Goal: Find specific page/section: Find specific page/section

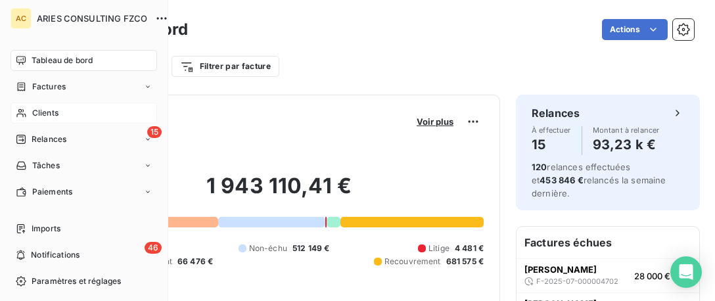
click at [18, 118] on div "Clients" at bounding box center [84, 113] width 147 height 21
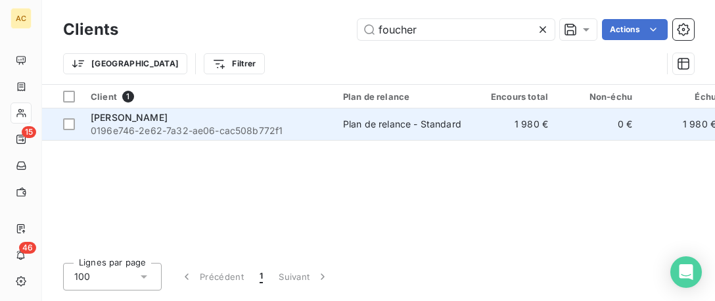
type input "foucher"
click at [336, 121] on td "Plan de relance - Standard" at bounding box center [403, 124] width 137 height 32
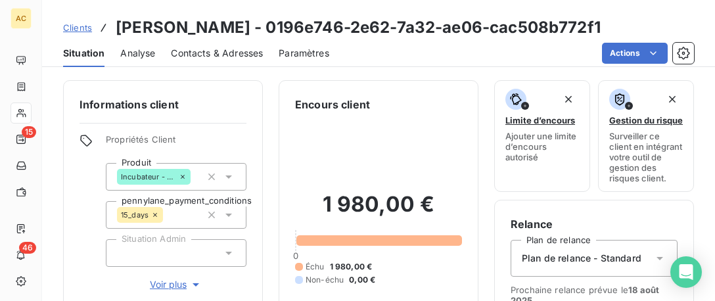
click at [160, 286] on span "Voir plus" at bounding box center [176, 284] width 53 height 13
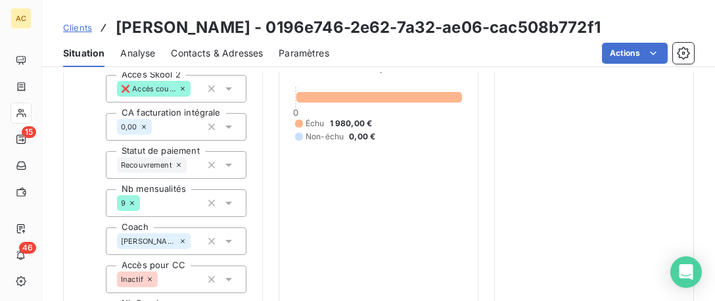
scroll to position [335, 0]
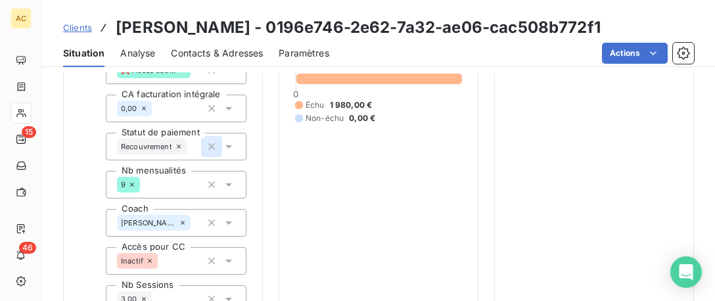
click at [211, 143] on icon "button" at bounding box center [211, 146] width 13 height 13
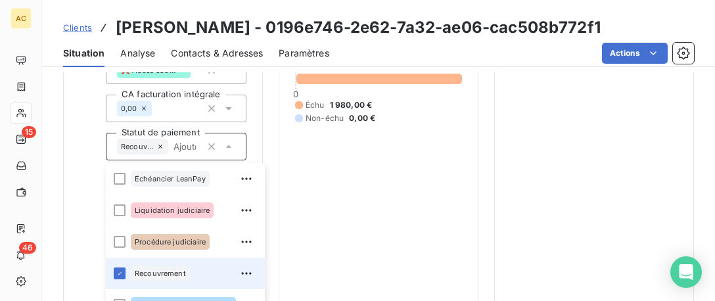
click at [160, 145] on icon at bounding box center [160, 147] width 8 height 8
click at [154, 145] on span "Recouvrement" at bounding box center [137, 147] width 33 height 8
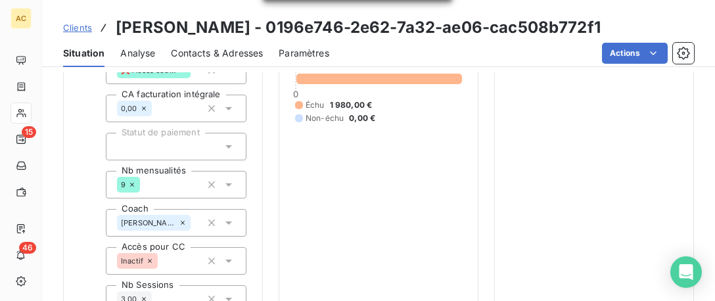
click at [317, 167] on div "1 980,00 € 0 Échu 1 980,00 € Non-échu 0,00 €" at bounding box center [378, 76] width 167 height 599
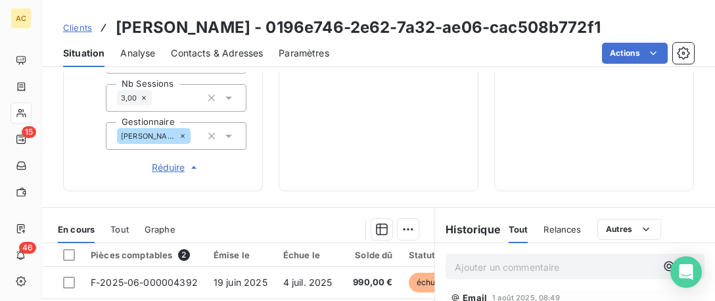
scroll to position [134, 0]
click at [469, 266] on p "Ajouter un commentaire ﻿" at bounding box center [555, 267] width 201 height 16
click at [69, 25] on span "Clients" at bounding box center [77, 27] width 29 height 11
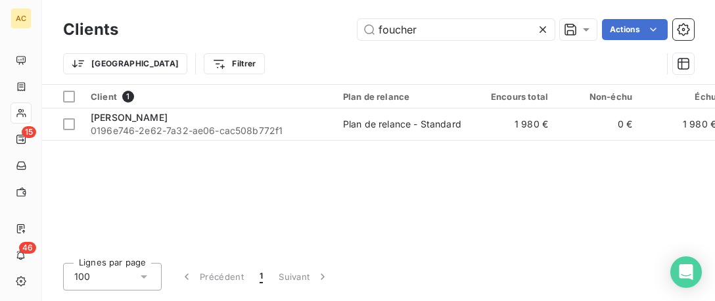
drag, startPoint x: 411, startPoint y: 33, endPoint x: 235, endPoint y: 28, distance: 176.2
click at [358, 30] on input "foucher" at bounding box center [456, 29] width 197 height 21
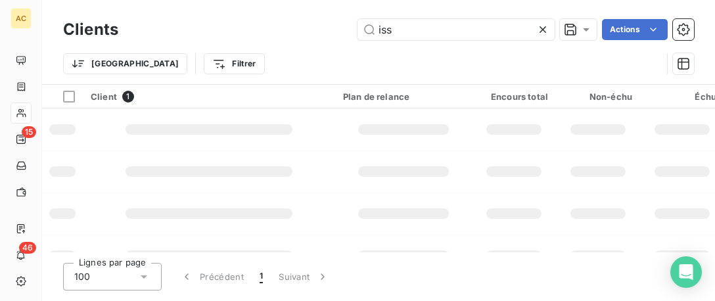
type input "issa"
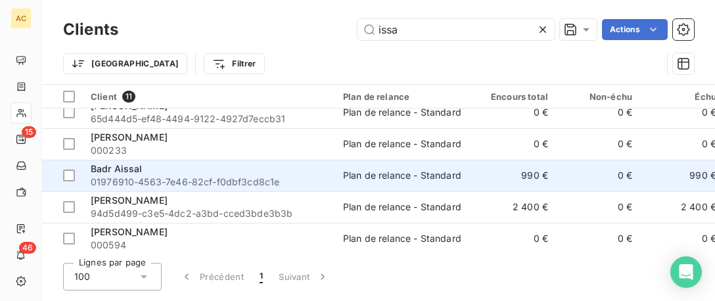
scroll to position [67, 0]
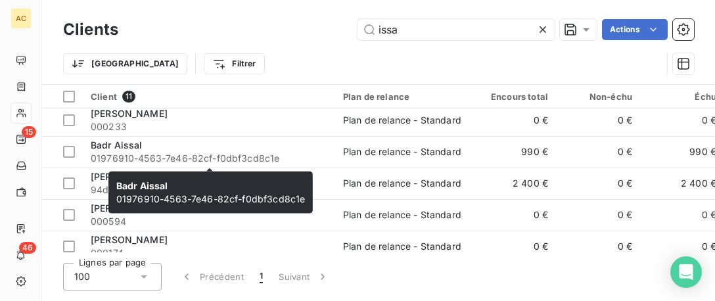
click at [213, 174] on div "Badr Aissal 01976910-4563-7e46-82cf-f0dbf3cd8c1e Badr Aissal 01976910-4563-7e46…" at bounding box center [210, 193] width 204 height 42
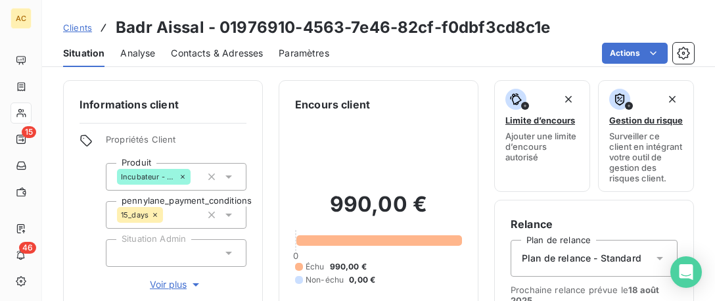
click at [80, 26] on span "Clients" at bounding box center [77, 27] width 29 height 11
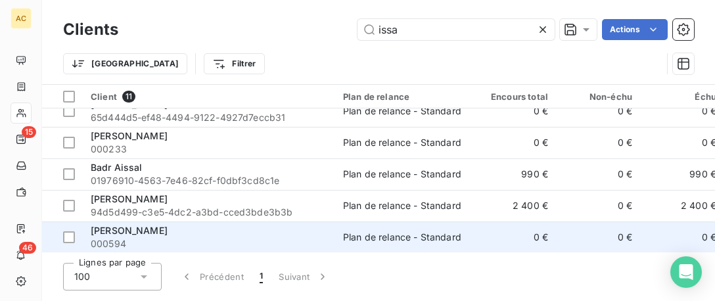
scroll to position [67, 0]
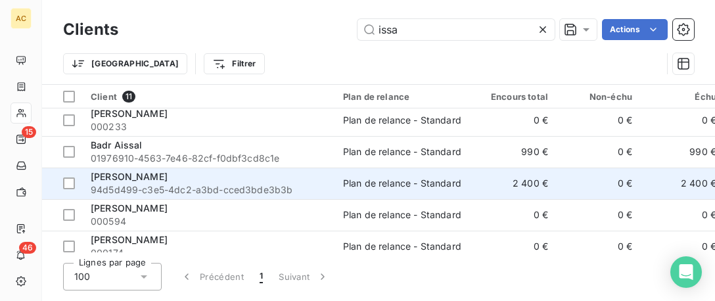
click at [222, 187] on span "94d5d499-c3e5-4dc2-a3bd-cced3bde3b3b" at bounding box center [209, 189] width 237 height 13
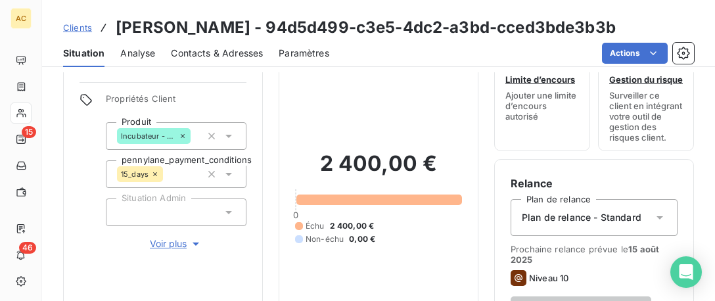
scroll to position [67, 0]
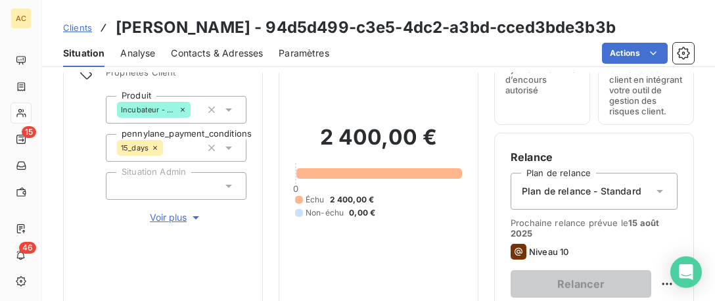
click at [172, 216] on span "Voir plus" at bounding box center [176, 217] width 53 height 13
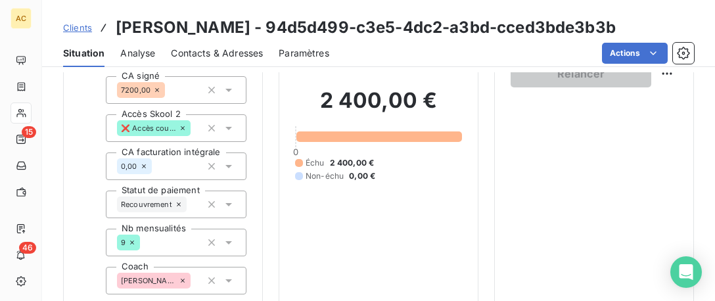
scroll to position [335, 0]
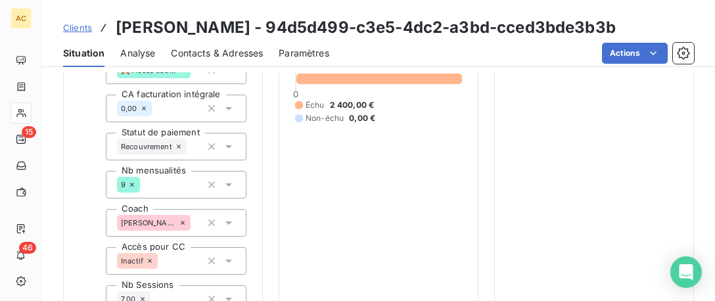
click at [179, 146] on icon at bounding box center [179, 147] width 8 height 8
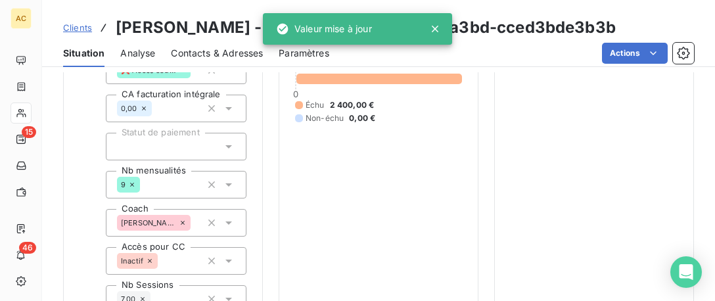
click at [76, 27] on span "Clients" at bounding box center [77, 27] width 29 height 11
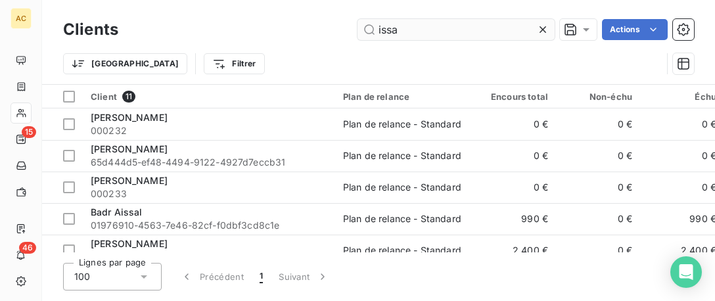
drag, startPoint x: 424, startPoint y: 28, endPoint x: 287, endPoint y: 29, distance: 137.4
click at [358, 29] on input "issa" at bounding box center [456, 29] width 197 height 21
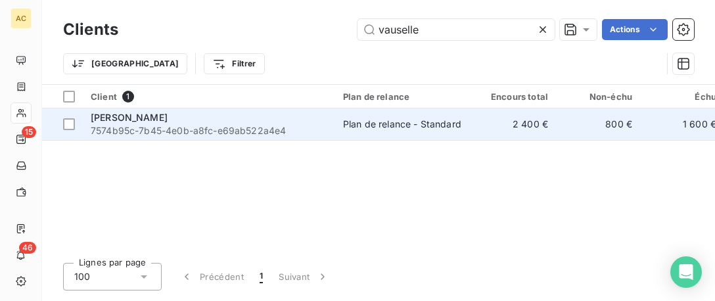
type input "vauselle"
click at [269, 116] on div "[PERSON_NAME]" at bounding box center [209, 117] width 237 height 13
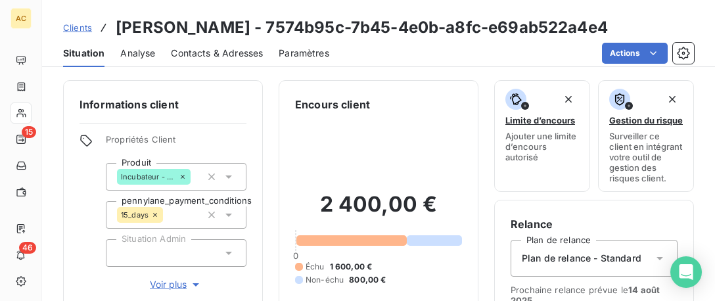
scroll to position [134, 0]
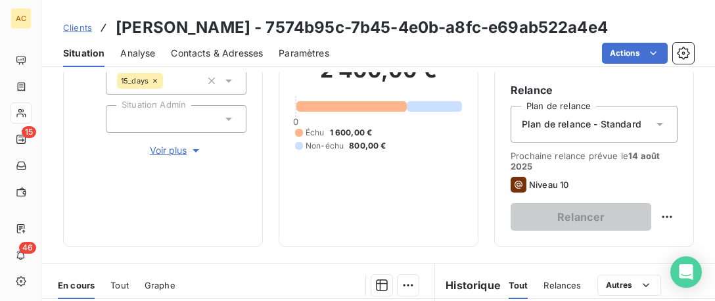
click at [173, 153] on span "Voir plus" at bounding box center [176, 150] width 53 height 13
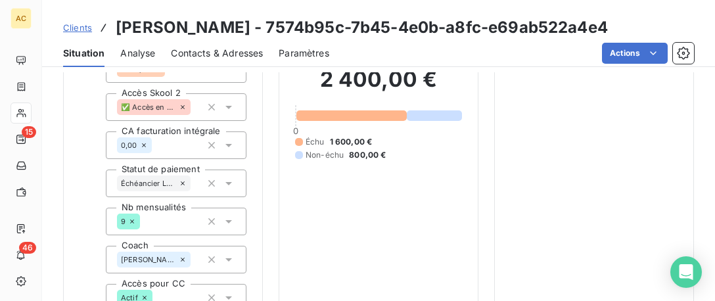
scroll to position [335, 0]
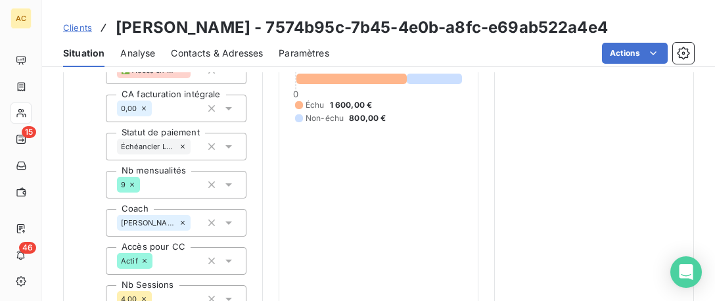
click at [80, 30] on span "Clients" at bounding box center [77, 27] width 29 height 11
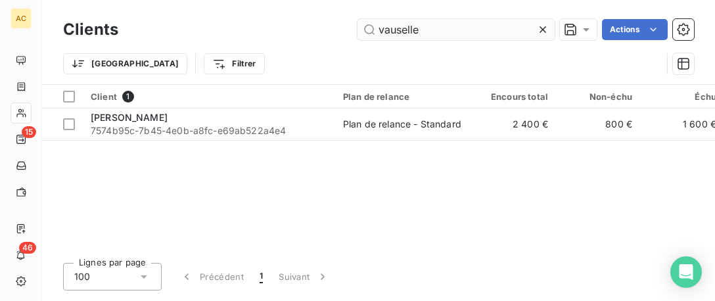
drag, startPoint x: 411, startPoint y: 32, endPoint x: 329, endPoint y: 41, distance: 81.9
click at [358, 40] on input "vauselle" at bounding box center [456, 29] width 197 height 21
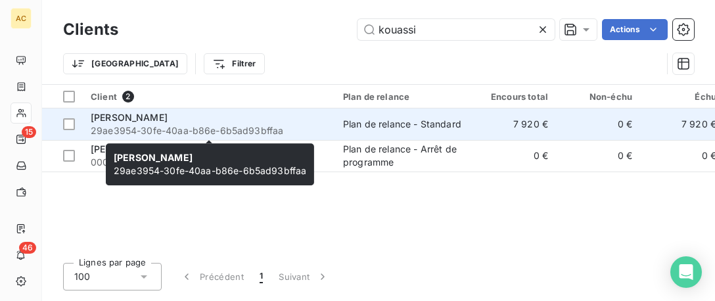
type input "kouassi"
click at [183, 120] on div "[PERSON_NAME]" at bounding box center [209, 117] width 237 height 13
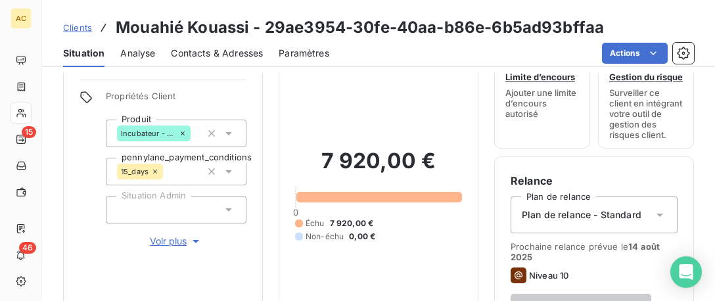
scroll to position [67, 0]
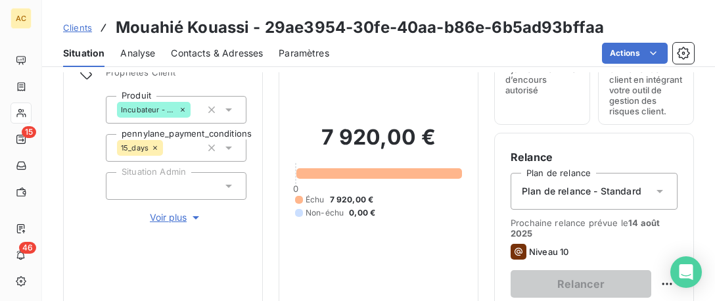
click at [168, 219] on span "Voir plus" at bounding box center [176, 217] width 53 height 13
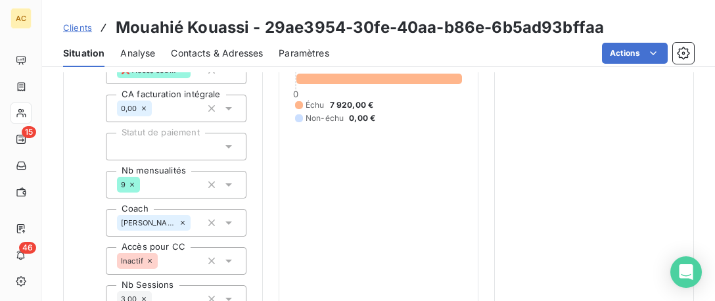
scroll to position [268, 0]
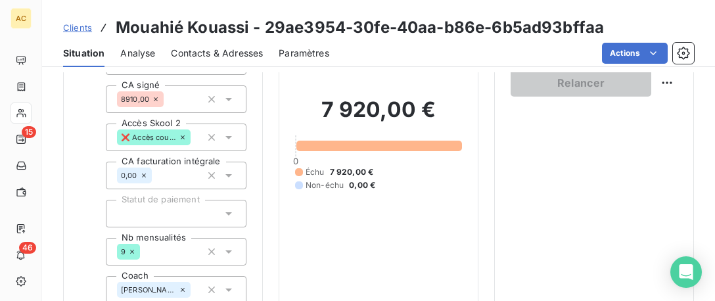
click at [84, 29] on span "Clients" at bounding box center [77, 27] width 29 height 11
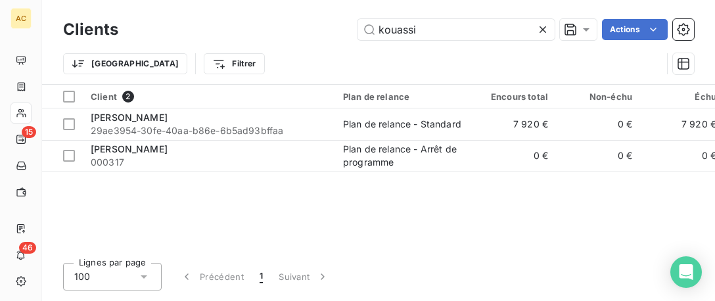
drag, startPoint x: 420, startPoint y: 22, endPoint x: 248, endPoint y: 14, distance: 171.7
click at [358, 19] on input "kouassi" at bounding box center [456, 29] width 197 height 21
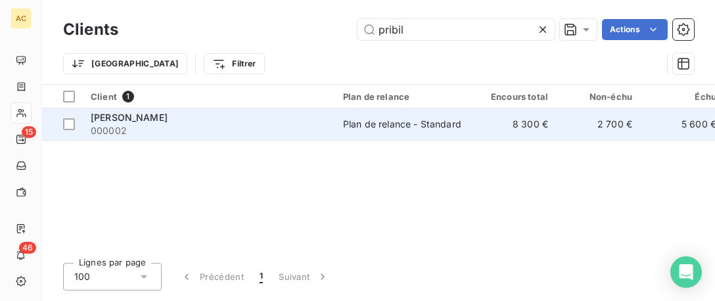
type input "pribil"
click at [144, 127] on span "000002" at bounding box center [209, 130] width 237 height 13
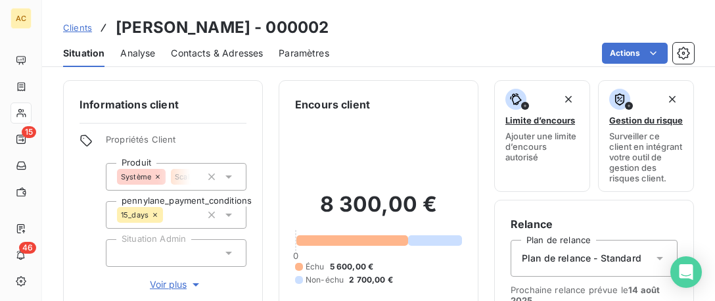
scroll to position [67, 0]
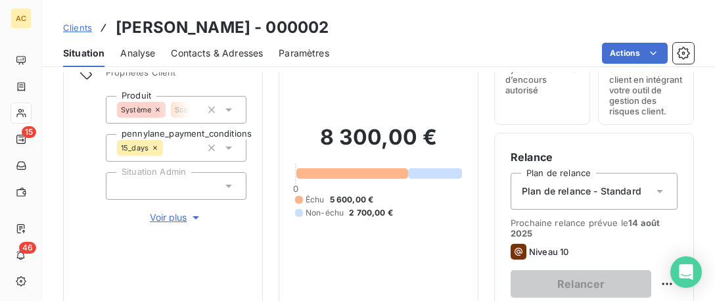
click at [166, 216] on span "Voir plus" at bounding box center [176, 217] width 53 height 13
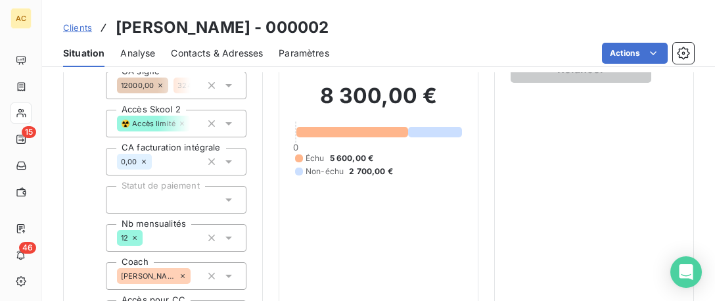
scroll to position [335, 0]
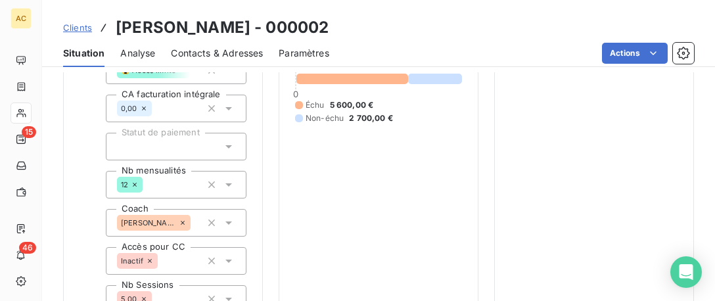
click at [74, 26] on span "Clients" at bounding box center [77, 27] width 29 height 11
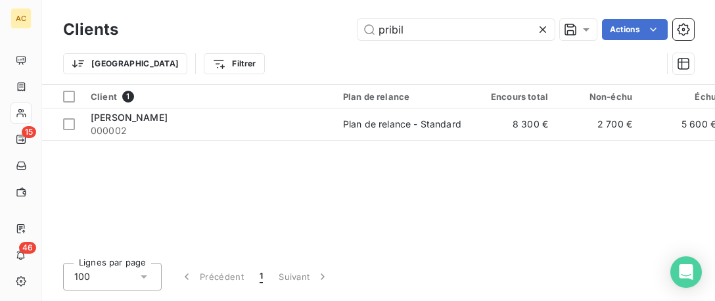
drag, startPoint x: 412, startPoint y: 24, endPoint x: 208, endPoint y: 21, distance: 204.4
click at [358, 21] on input "pribil" at bounding box center [456, 29] width 197 height 21
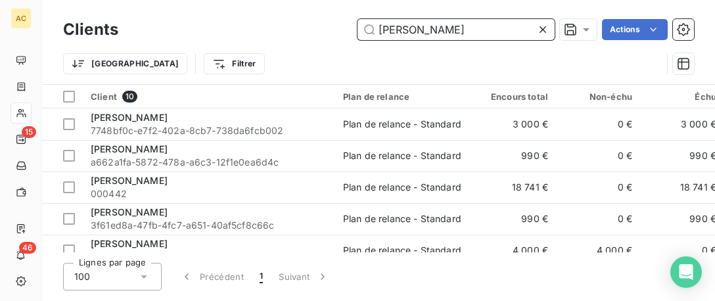
drag, startPoint x: 420, startPoint y: 29, endPoint x: 227, endPoint y: 28, distance: 192.6
click at [358, 28] on input "[PERSON_NAME]" at bounding box center [456, 29] width 197 height 21
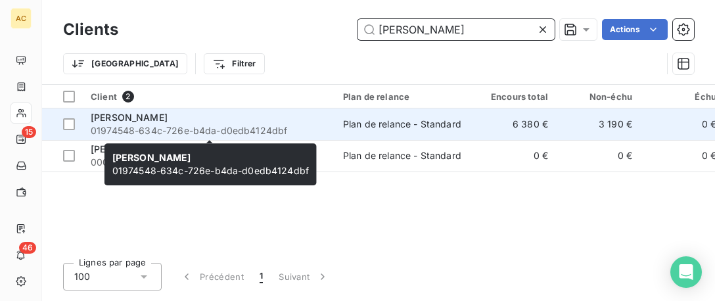
type input "[PERSON_NAME]"
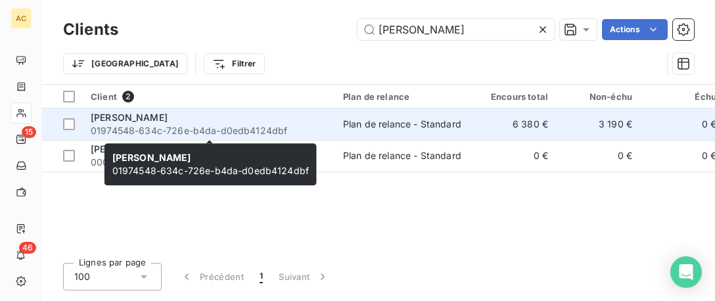
click at [195, 129] on span "01974548-634c-726e-b4da-d0edb4124dbf" at bounding box center [209, 130] width 237 height 13
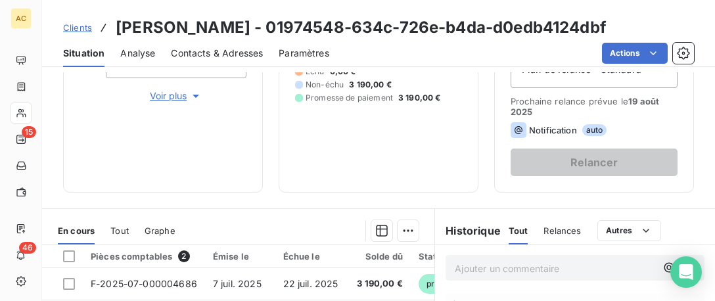
scroll to position [268, 0]
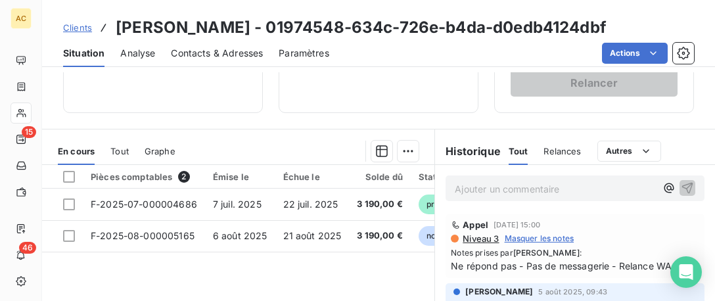
click at [501, 190] on p "Ajouter un commentaire ﻿" at bounding box center [555, 189] width 201 height 16
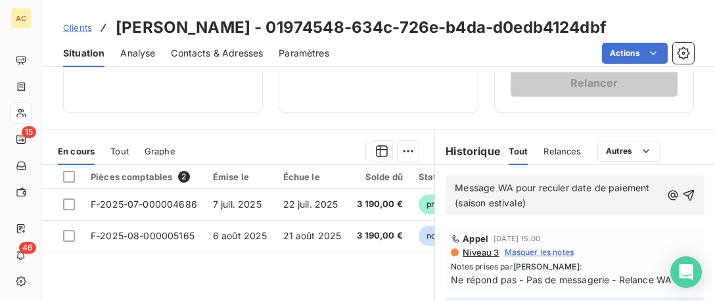
click at [660, 185] on p "Message WA pour reculer date de paiement (saison estivale)" at bounding box center [558, 196] width 206 height 30
click at [700, 191] on div "Message WA pour reculer date de paiement au 29/08 (saison estivale)" at bounding box center [575, 194] width 259 height 39
click at [691, 191] on icon "button" at bounding box center [688, 195] width 11 height 11
